Goal: Transaction & Acquisition: Purchase product/service

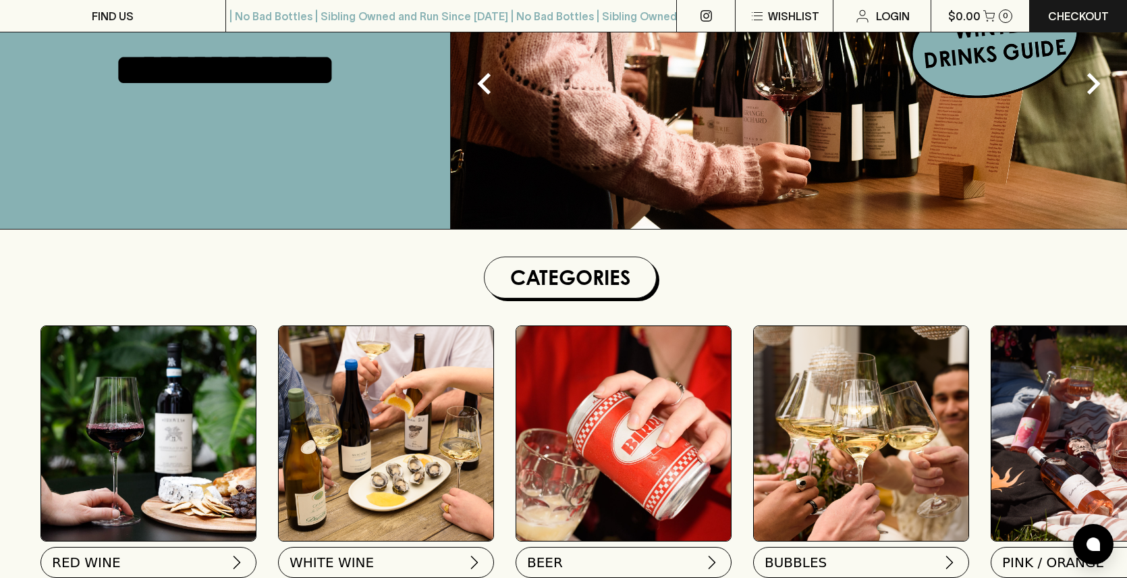
scroll to position [210, 0]
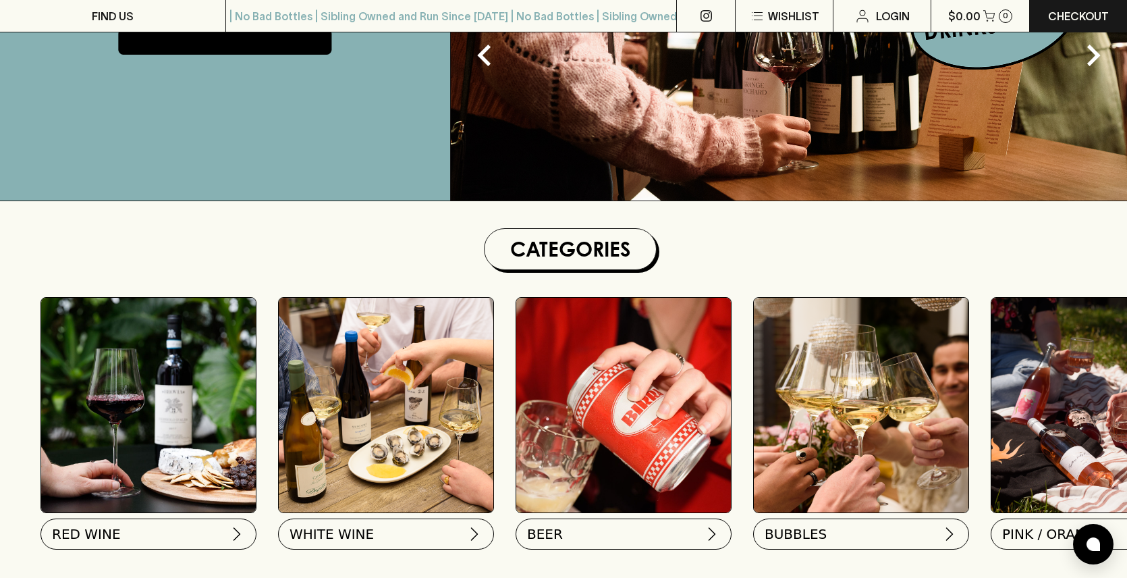
click at [644, 337] on img at bounding box center [623, 405] width 215 height 215
click at [556, 526] on span "BEER" at bounding box center [544, 531] width 36 height 19
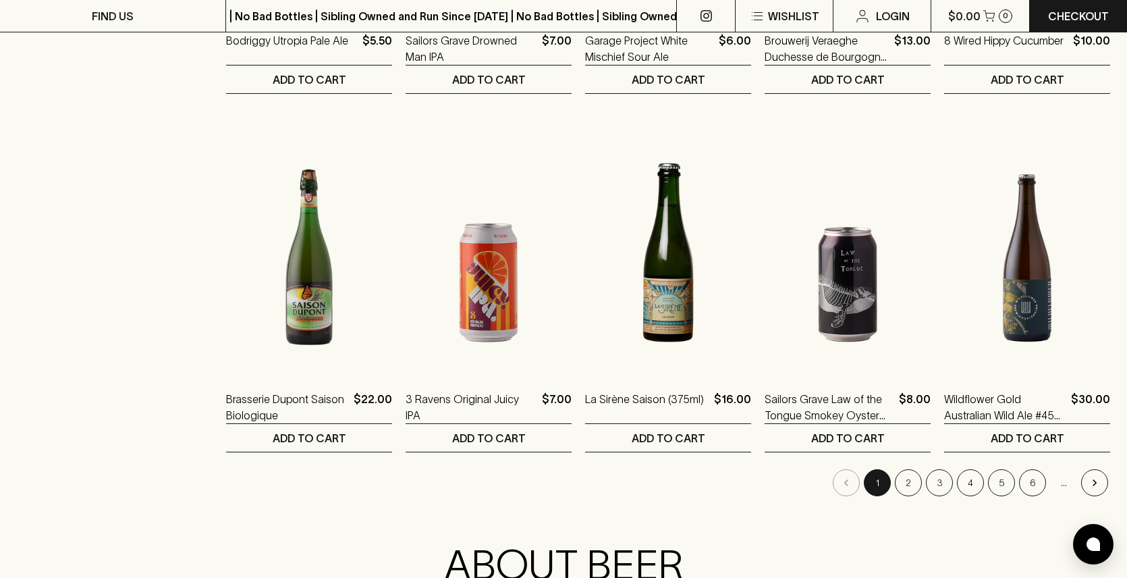
scroll to position [1237, 0]
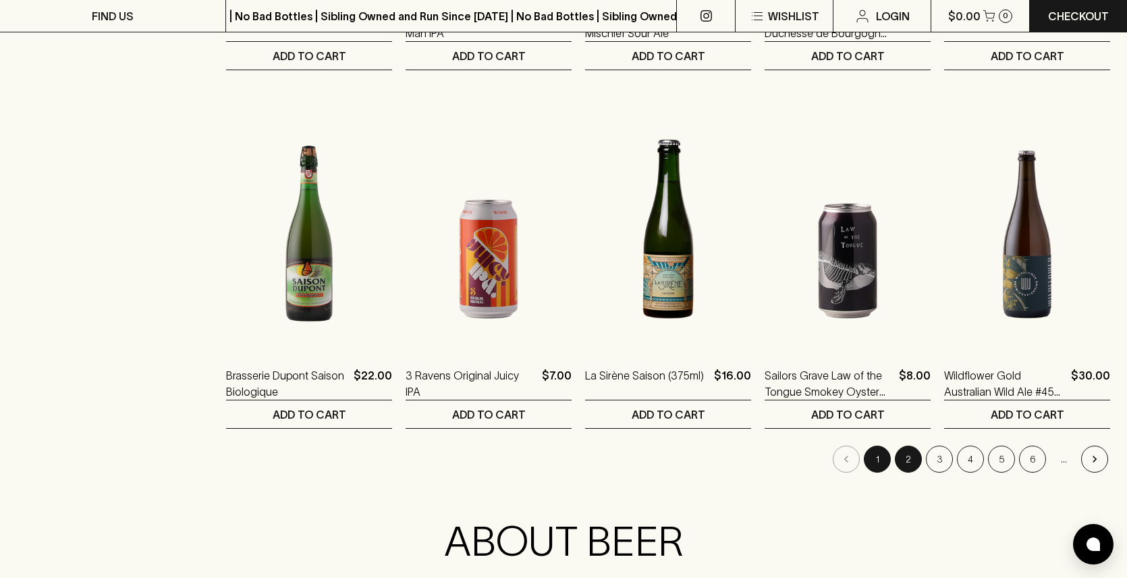
click at [916, 460] on button "2" at bounding box center [908, 458] width 27 height 27
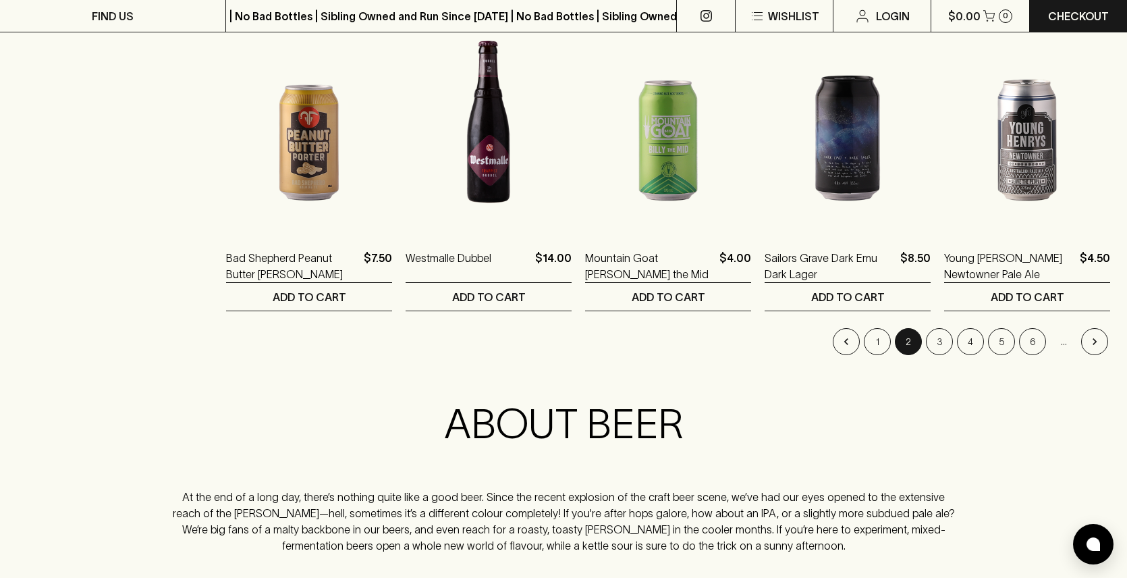
scroll to position [1343, 0]
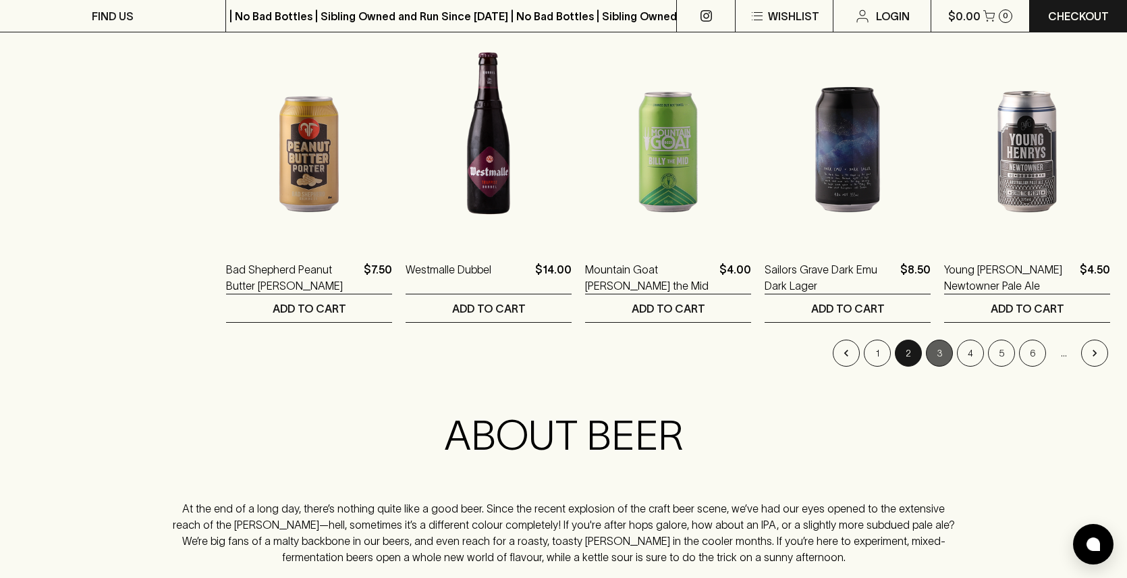
click at [942, 353] on button "3" at bounding box center [939, 353] width 27 height 27
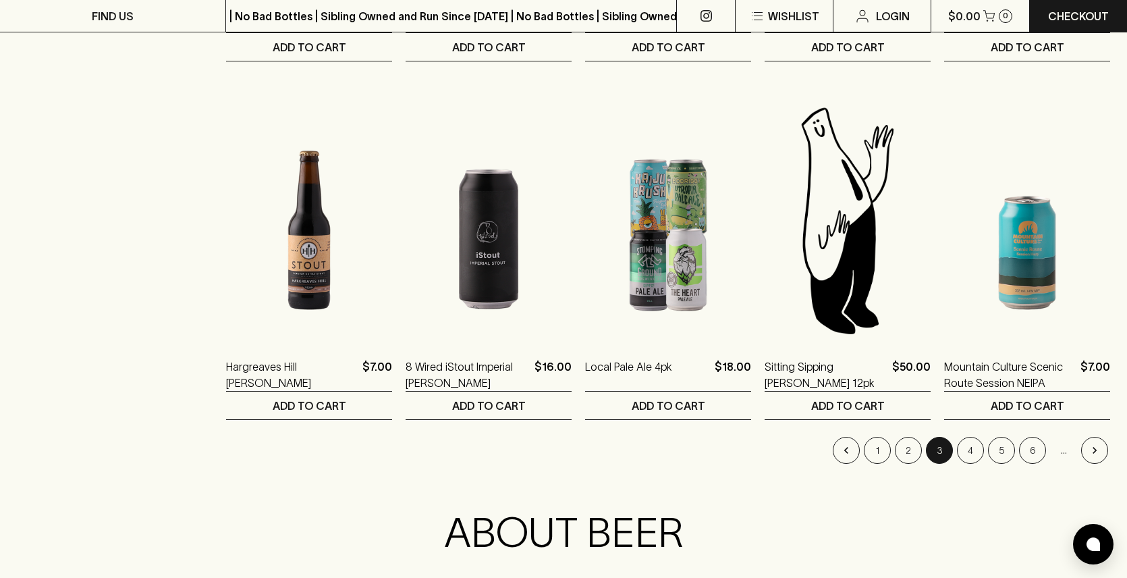
scroll to position [1295, 0]
